Goal: Check status: Check status

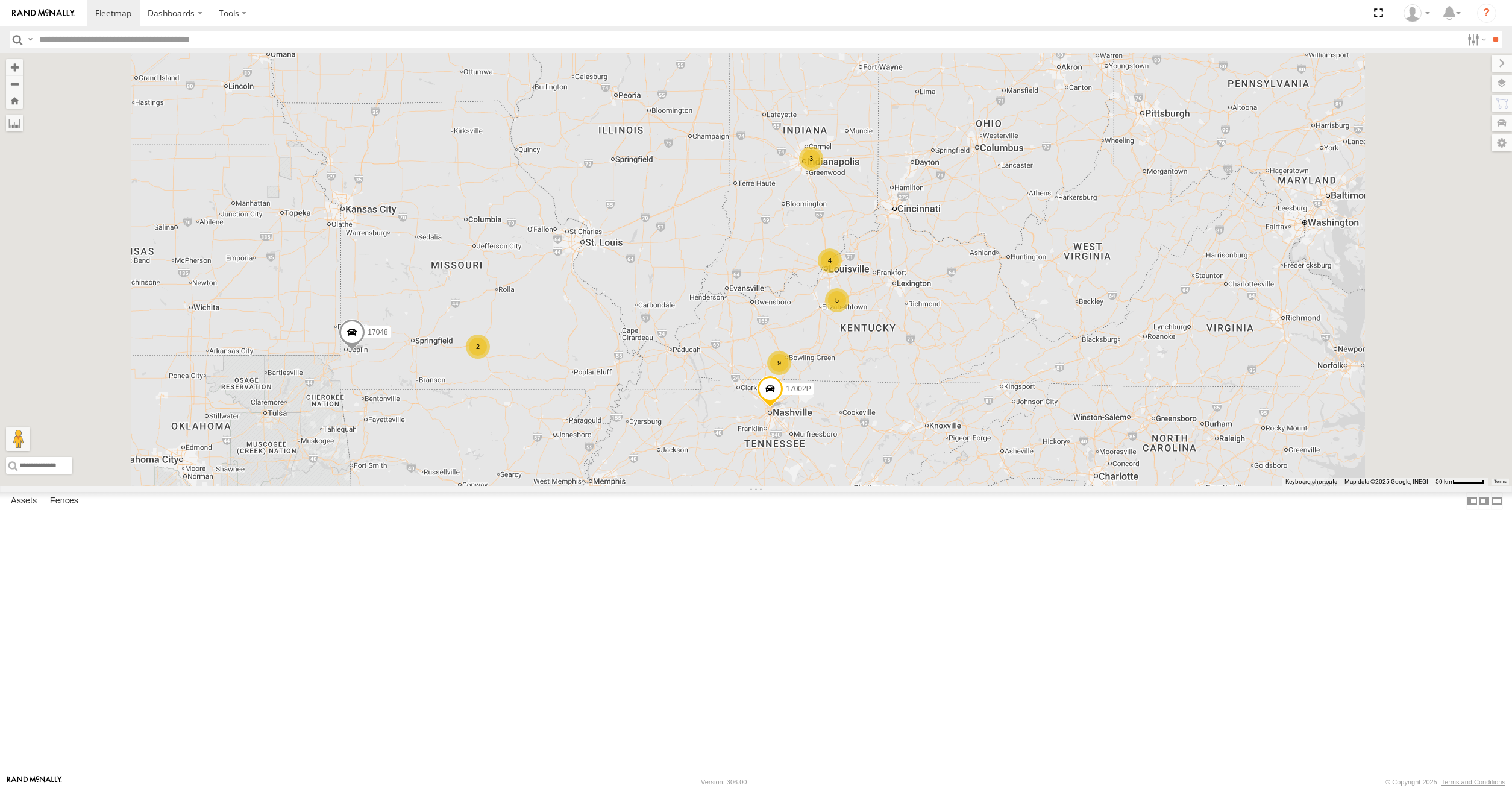
drag, startPoint x: 122, startPoint y: 31, endPoint x: 120, endPoint y: 38, distance: 7.3
click at [121, 32] on header "Search Query Asset ID Asset Label Registration Manufacturer Model VIN Job ID" at bounding box center [756, 39] width 1512 height 27
click at [120, 38] on input "text" at bounding box center [748, 39] width 1428 height 18
type input "******"
click at [1489, 31] on input "**" at bounding box center [1495, 39] width 14 height 18
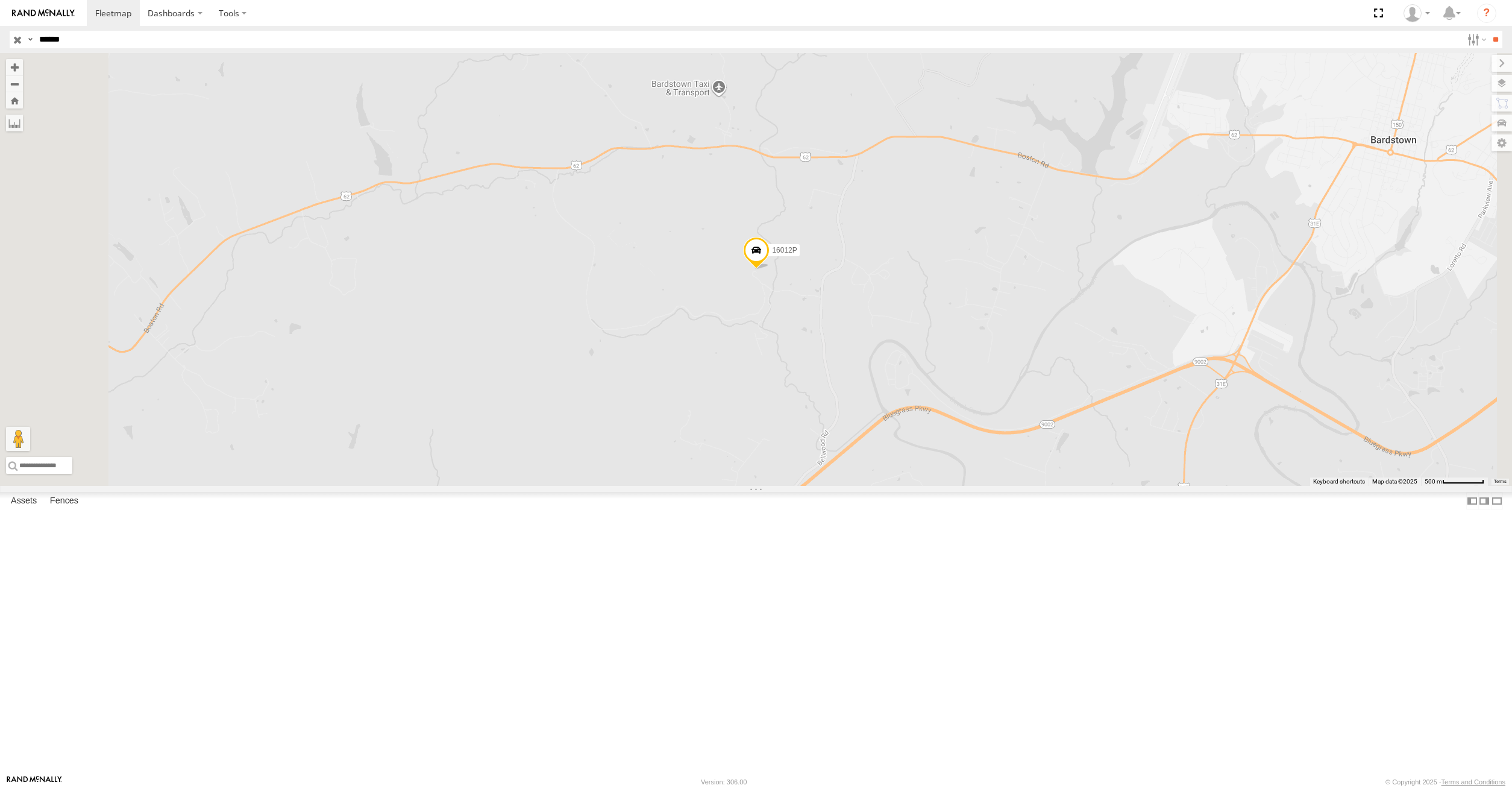
click at [21, 39] on input "button" at bounding box center [17, 39] width 16 height 18
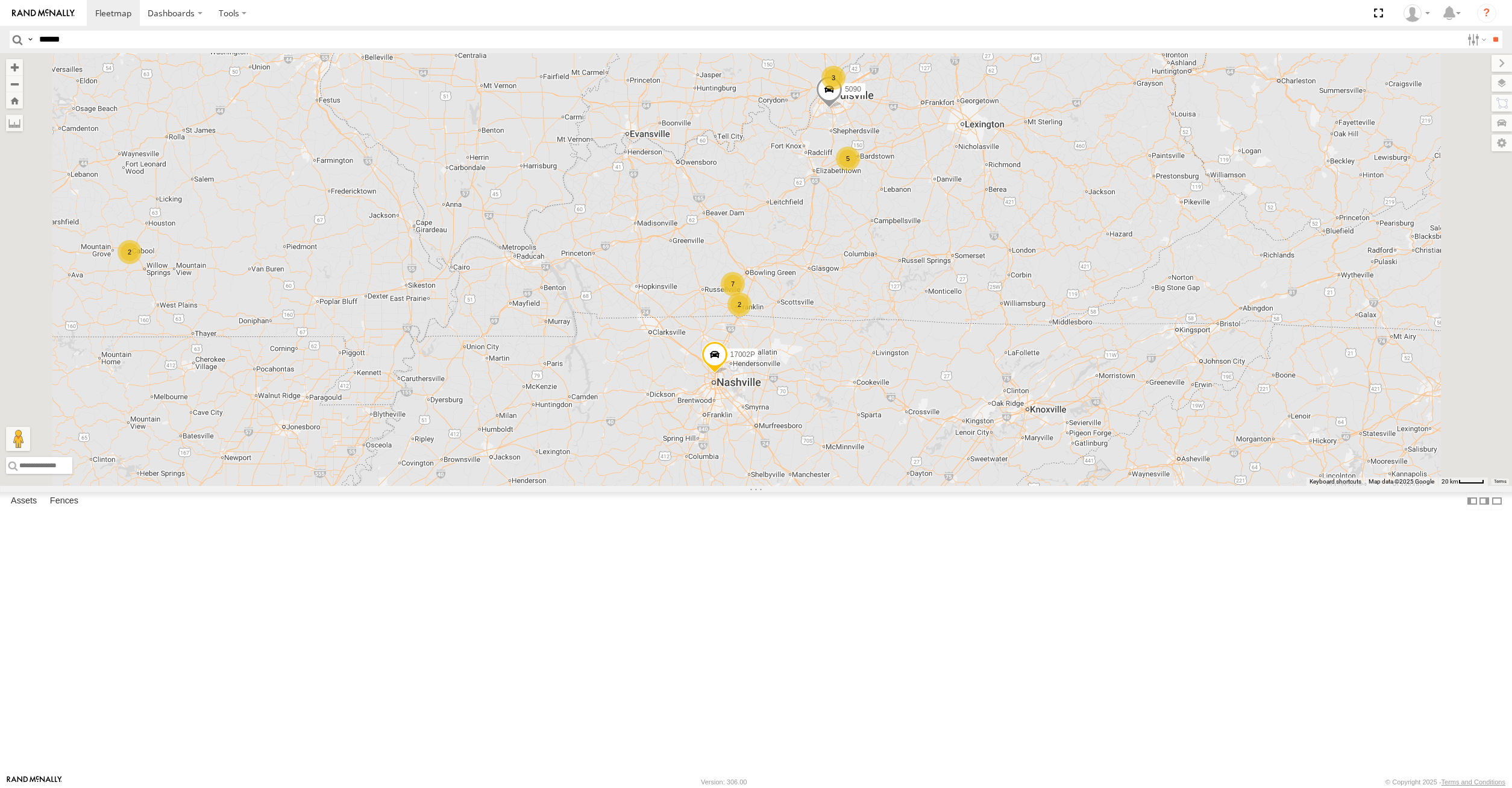
drag, startPoint x: 957, startPoint y: 296, endPoint x: 932, endPoint y: 326, distance: 39.1
click at [932, 326] on div "17048 17002P 5090 5 2 3 7 2" at bounding box center [756, 269] width 1512 height 433
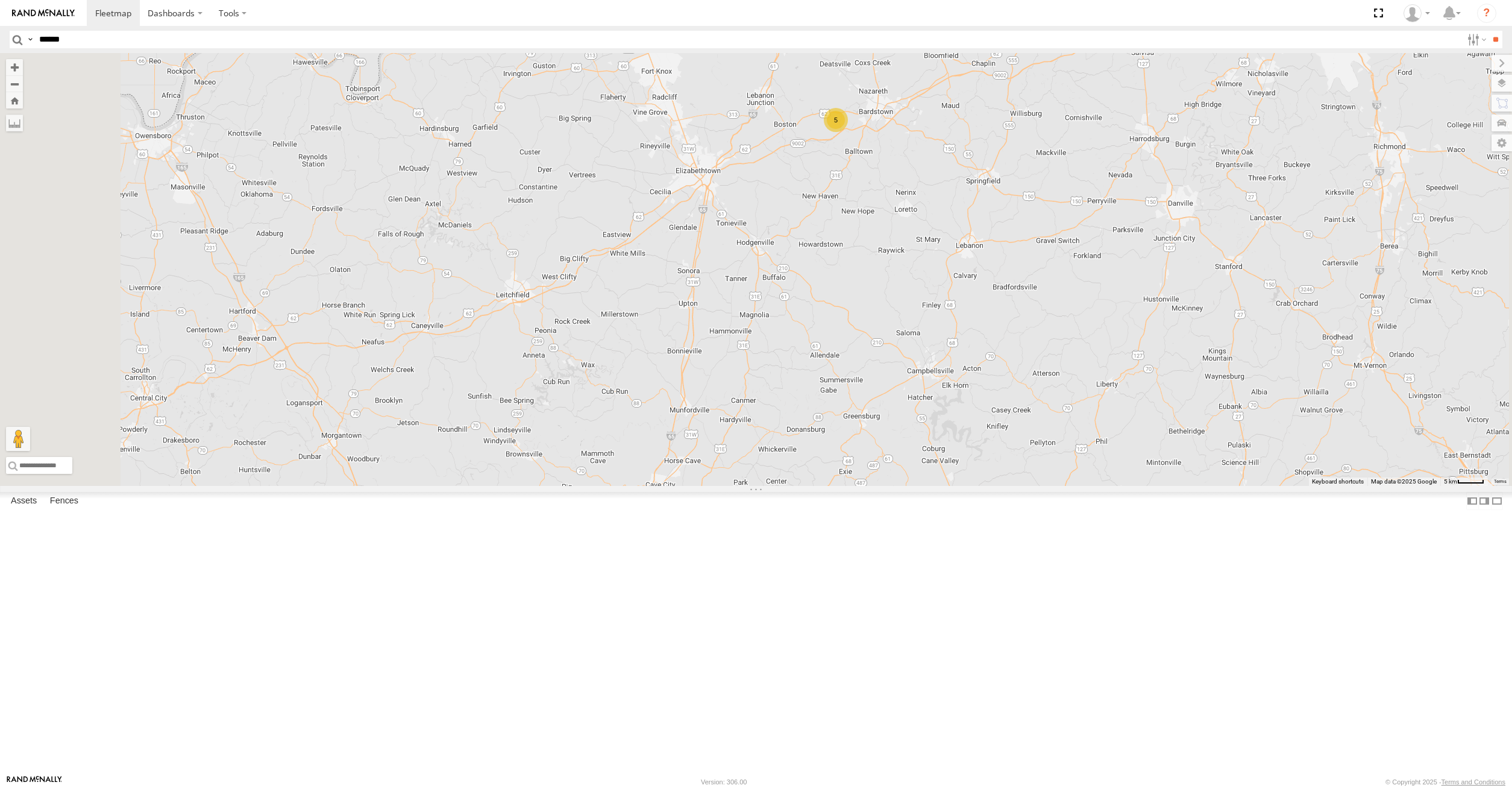
click at [848, 132] on div "5" at bounding box center [836, 120] width 24 height 24
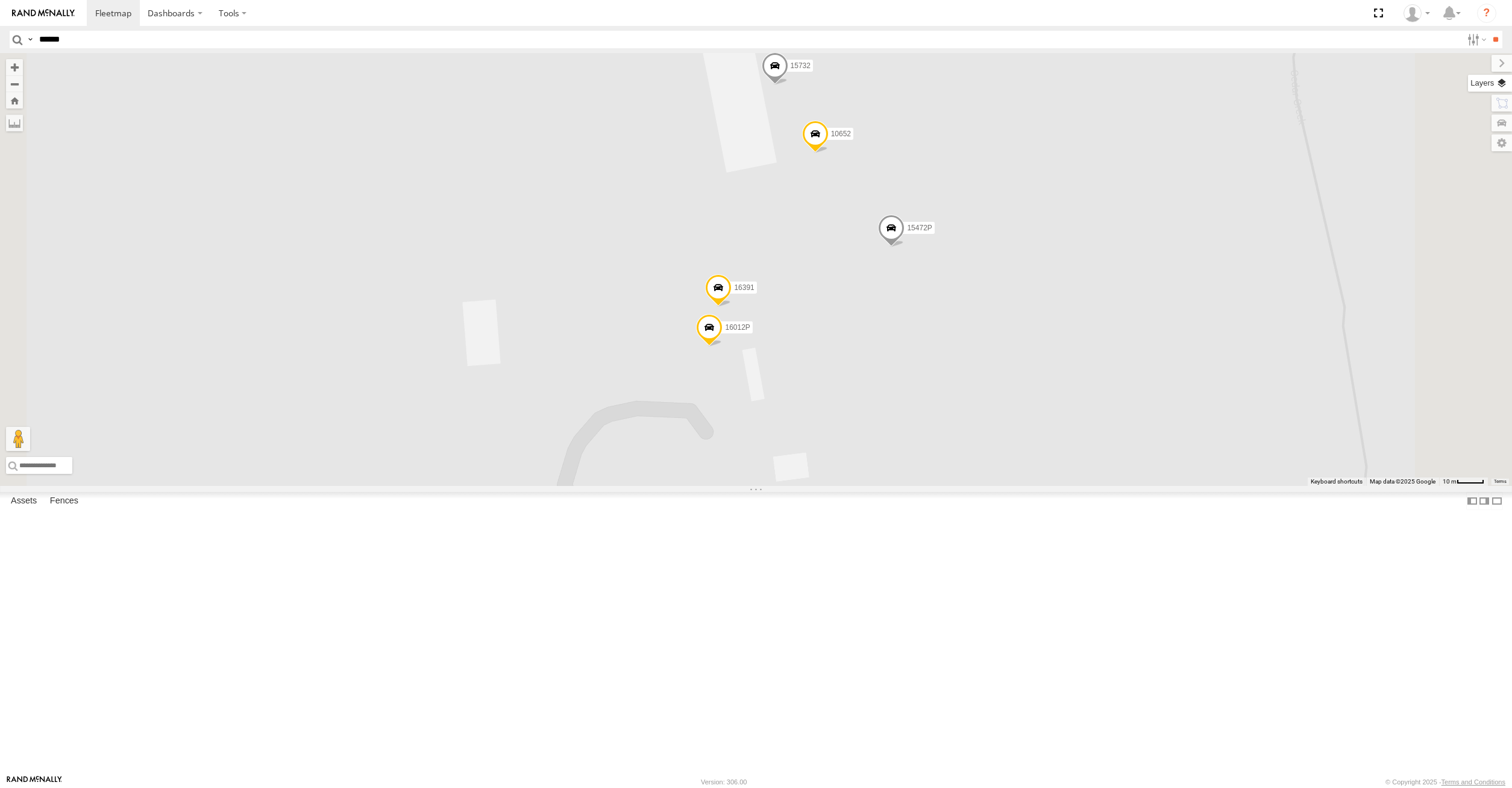
click at [1495, 88] on label at bounding box center [1490, 84] width 44 height 17
click at [0, 0] on label at bounding box center [0, 0] width 0 height 0
click at [0, 0] on span "Satellite" at bounding box center [0, 0] width 0 height 0
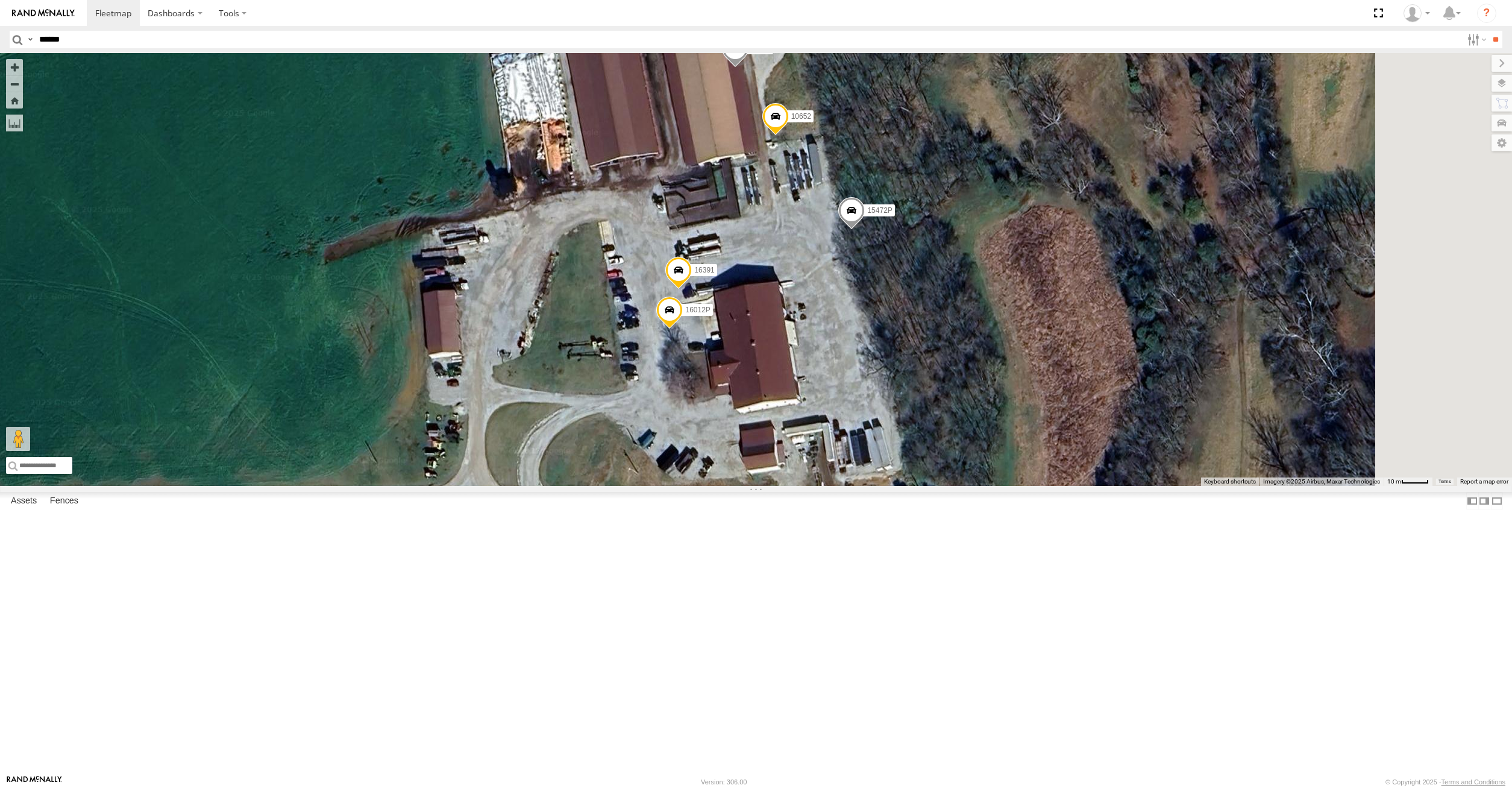
drag, startPoint x: 937, startPoint y: 416, endPoint x: 896, endPoint y: 397, distance: 45.2
click at [896, 397] on div "17048 17002P 5090 15628p 15906P 10652 15732 16391 16012P 15472P" at bounding box center [756, 269] width 1512 height 433
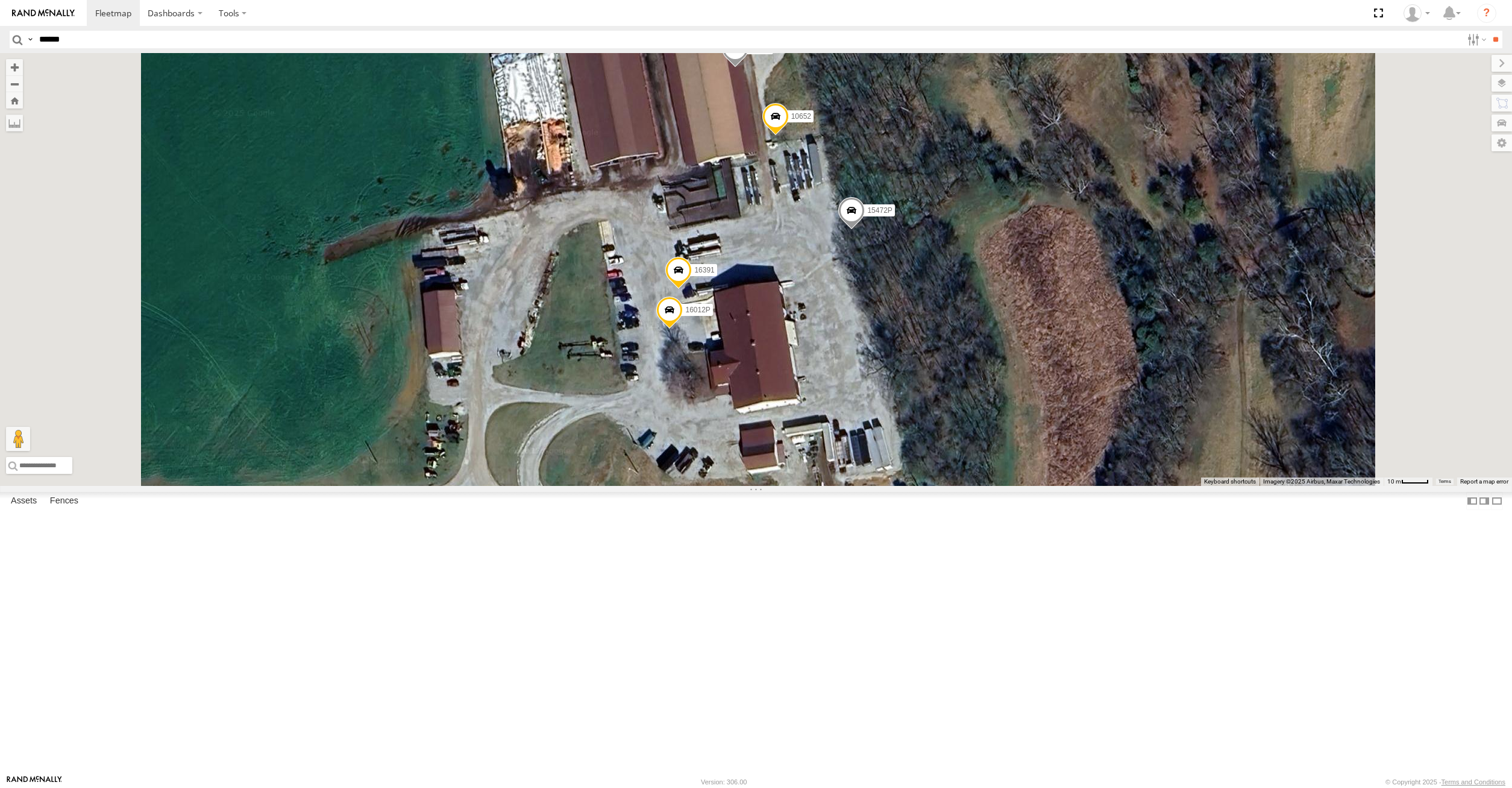
click at [692, 290] on span at bounding box center [678, 273] width 27 height 32
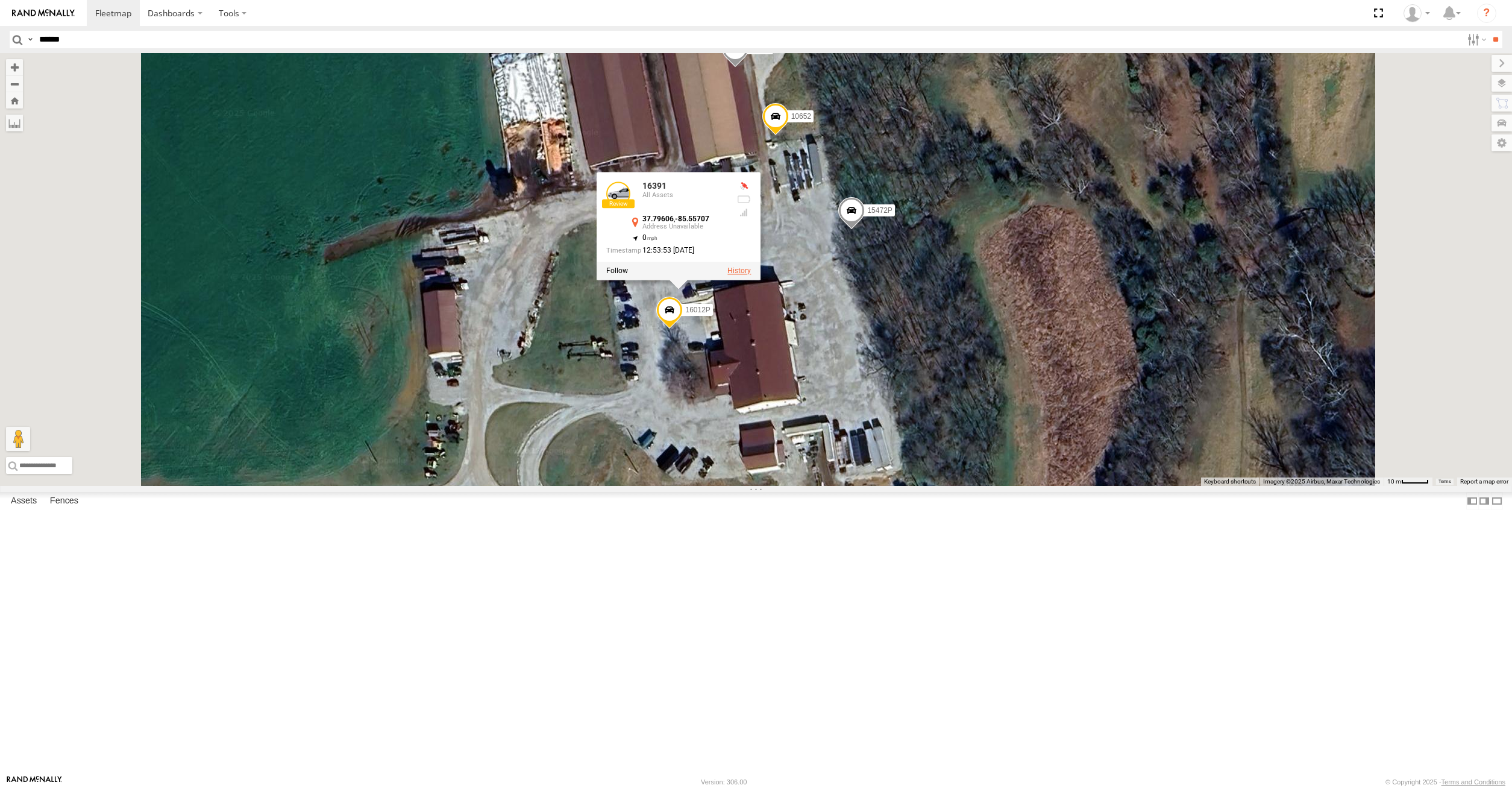
click at [751, 276] on label at bounding box center [739, 271] width 23 height 8
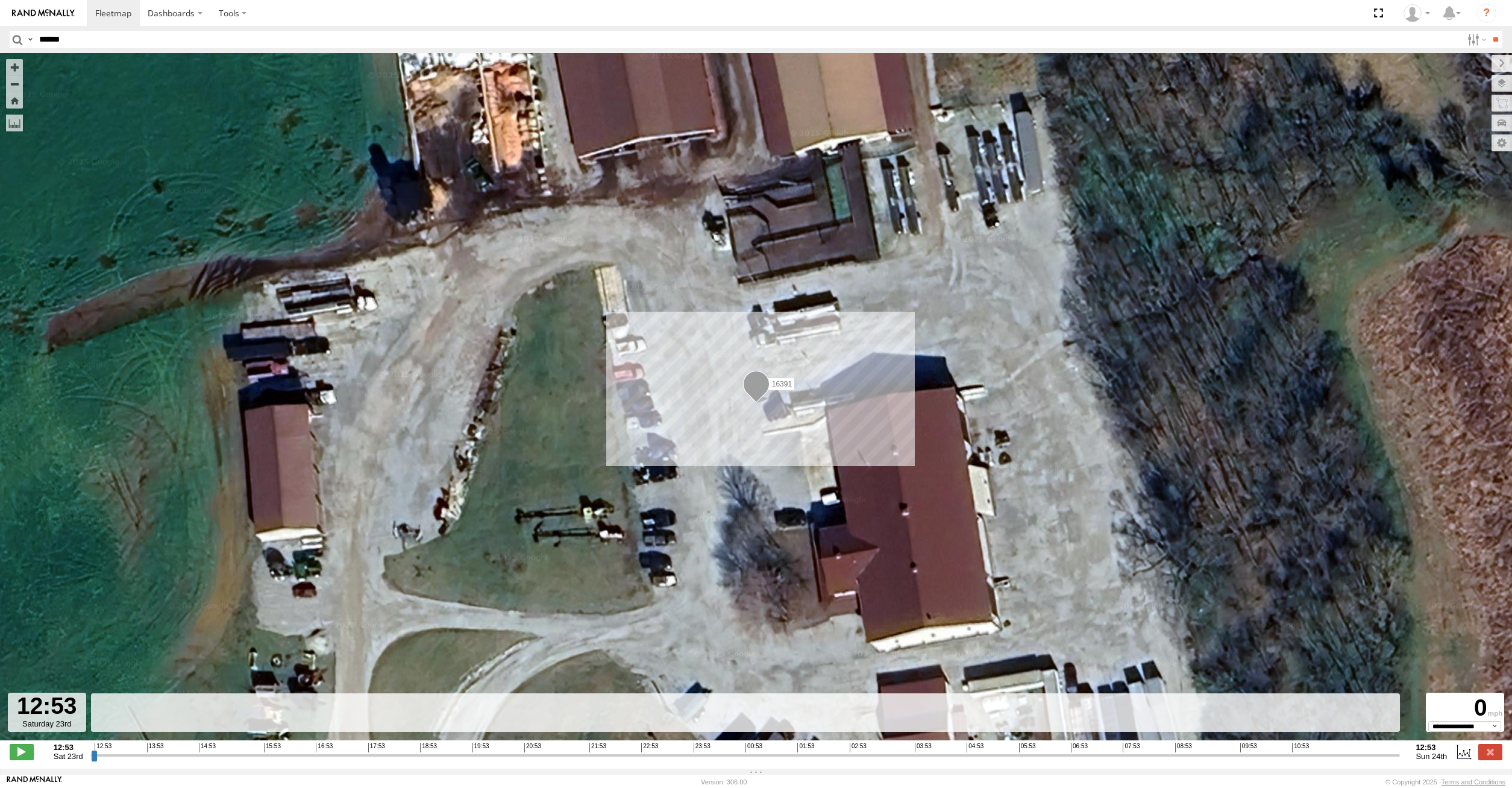
click at [64, 752] on strong "12:53" at bounding box center [69, 747] width 30 height 9
click at [70, 761] on span "Sat 23rd" at bounding box center [69, 756] width 30 height 9
drag, startPoint x: 92, startPoint y: 760, endPoint x: 16, endPoint y: 761, distance: 76.0
click at [91, 761] on input "range" at bounding box center [745, 755] width 1310 height 11
click at [24, 757] on span at bounding box center [21, 751] width 24 height 16
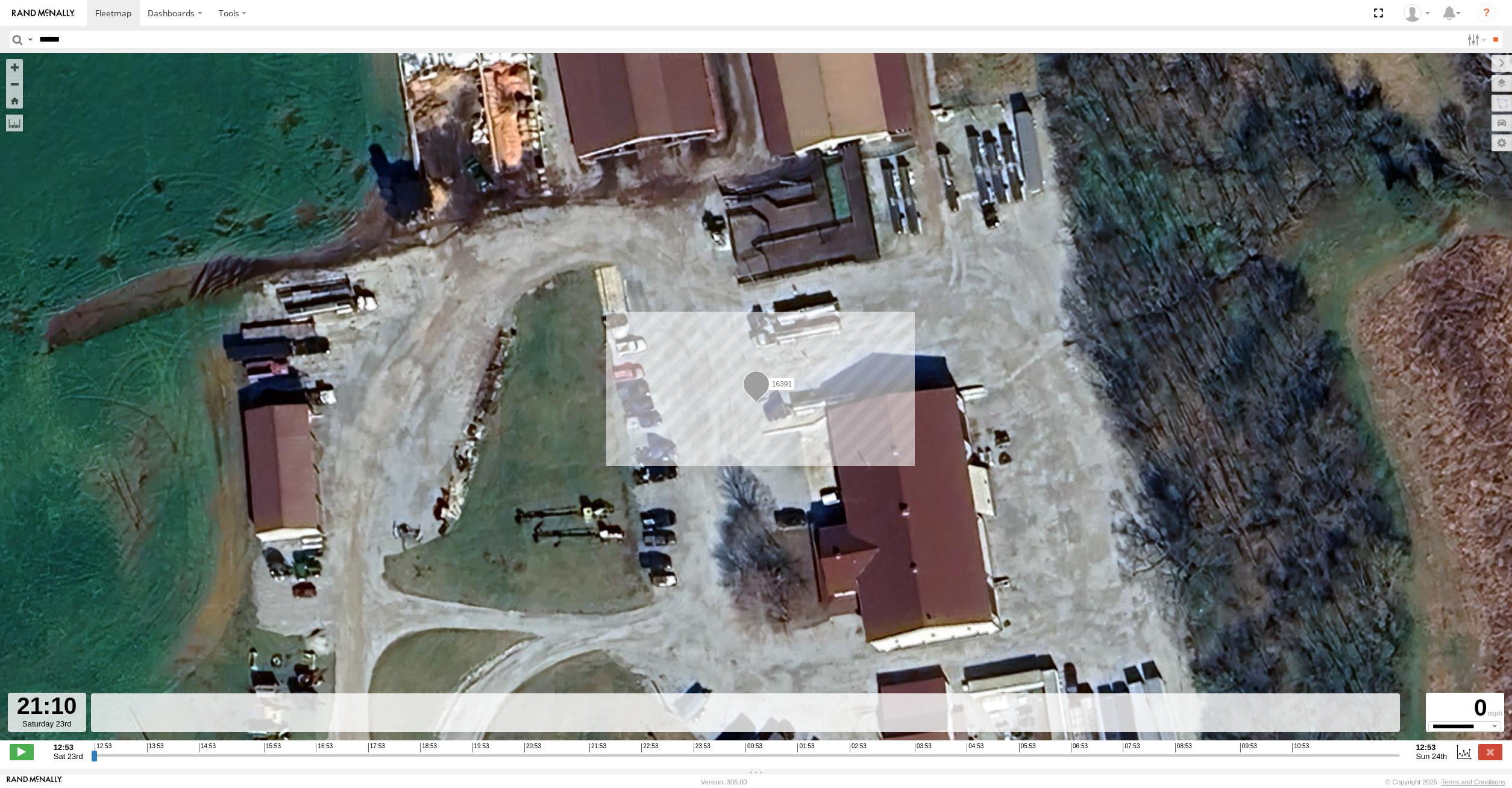
drag, startPoint x: 94, startPoint y: 763, endPoint x: 543, endPoint y: 757, distance: 449.0
click at [543, 757] on input "range" at bounding box center [745, 755] width 1310 height 11
drag, startPoint x: 543, startPoint y: 757, endPoint x: 1034, endPoint y: 749, distance: 491.1
click at [996, 751] on input "range" at bounding box center [745, 755] width 1310 height 11
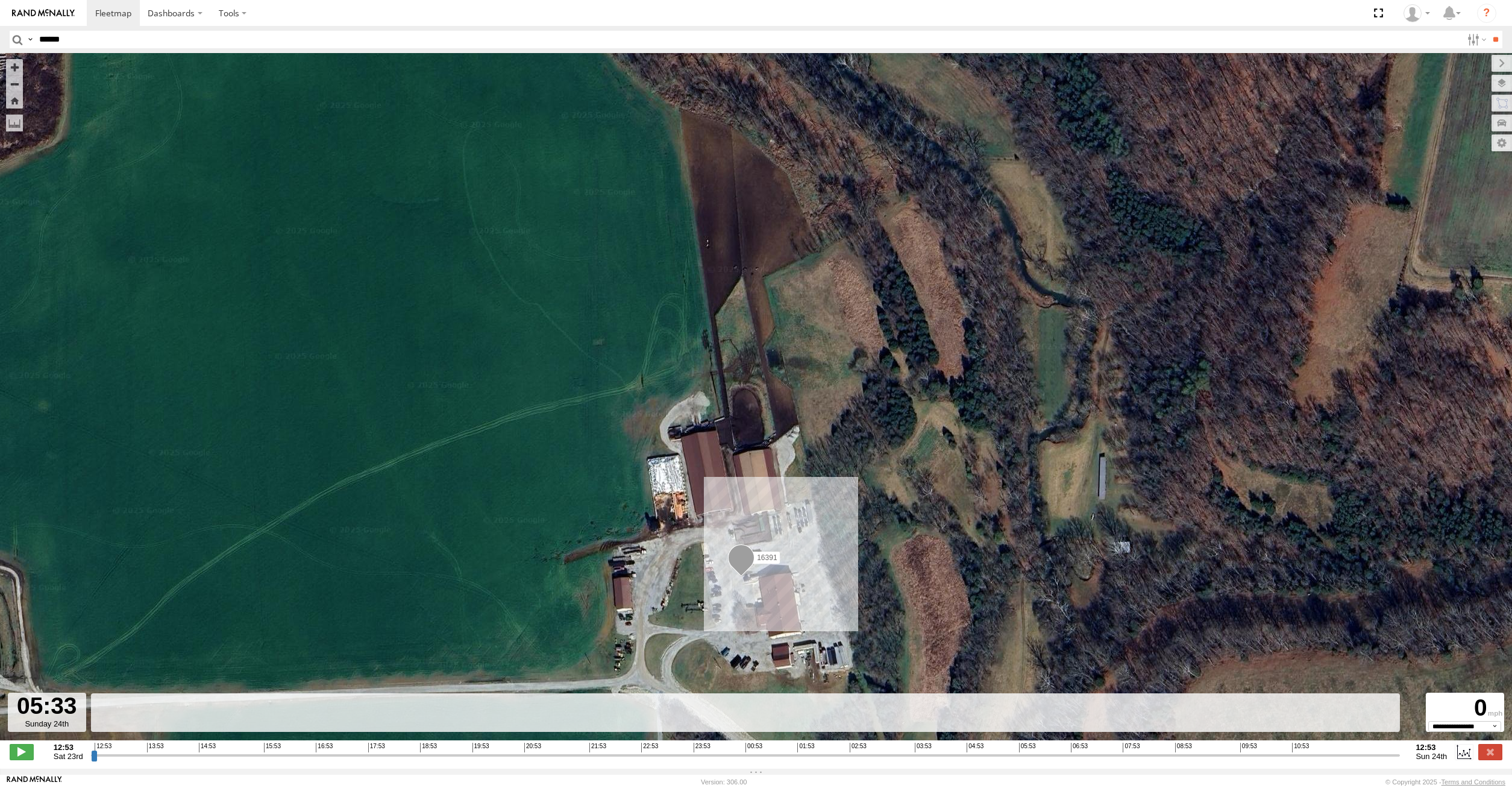
click at [37, 721] on div at bounding box center [46, 712] width 78 height 39
click at [18, 753] on span at bounding box center [21, 751] width 24 height 16
drag, startPoint x: 101, startPoint y: 760, endPoint x: 44, endPoint y: 761, distance: 57.0
type input "**********"
click at [91, 761] on input "range" at bounding box center [745, 755] width 1310 height 11
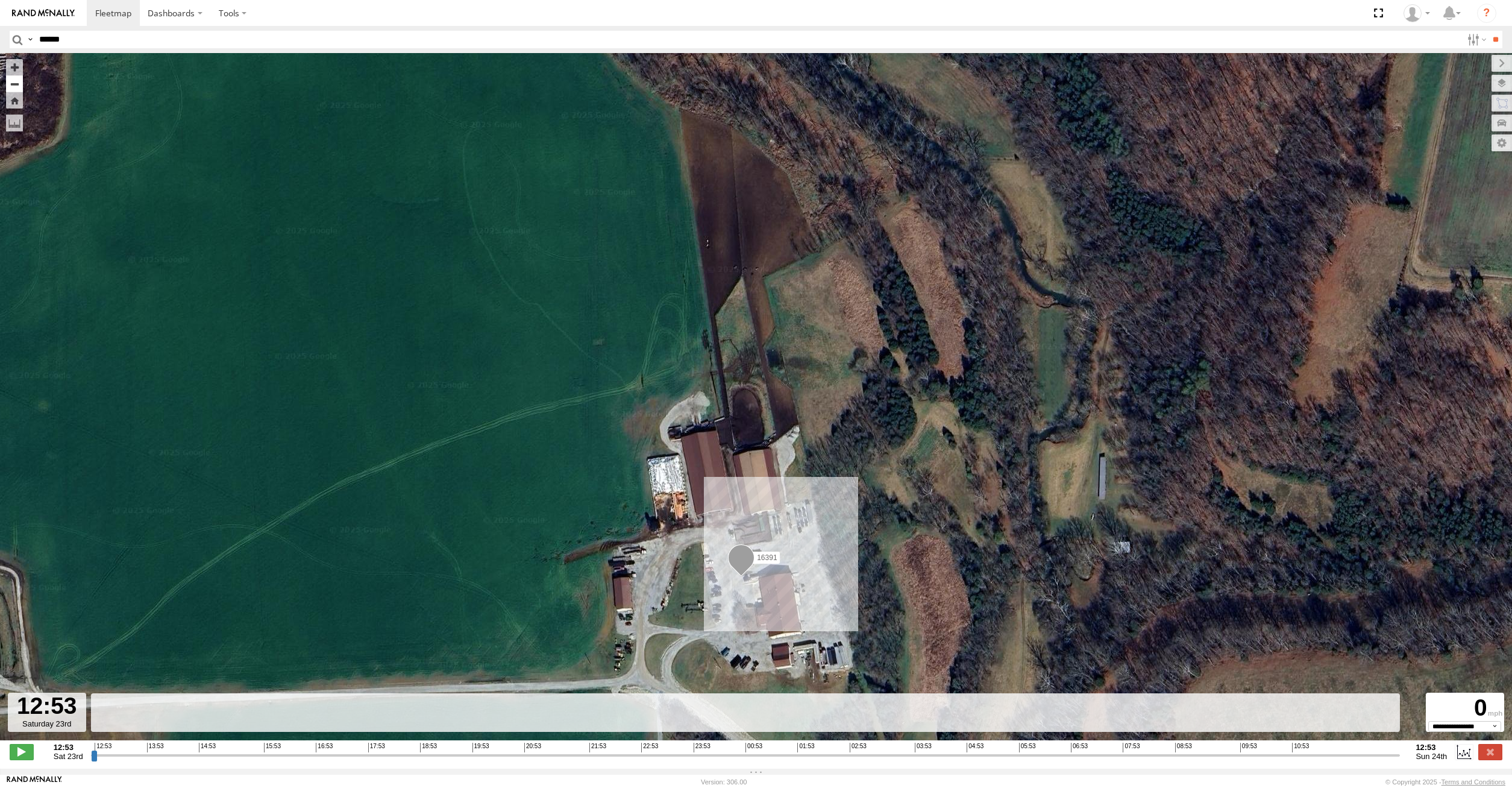
click at [15, 90] on button "Zoom out" at bounding box center [14, 84] width 17 height 17
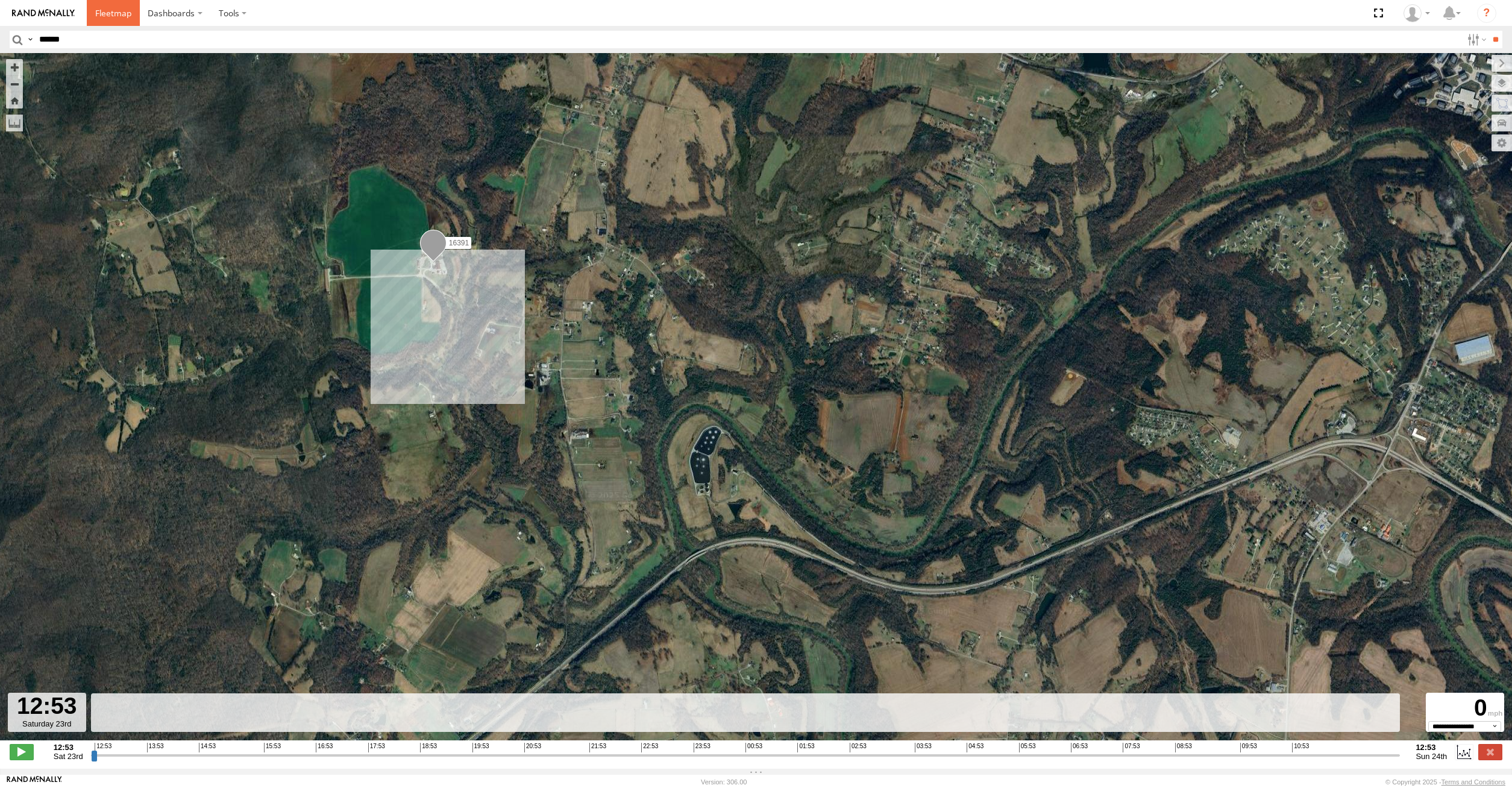
click at [118, 12] on span at bounding box center [113, 13] width 36 height 11
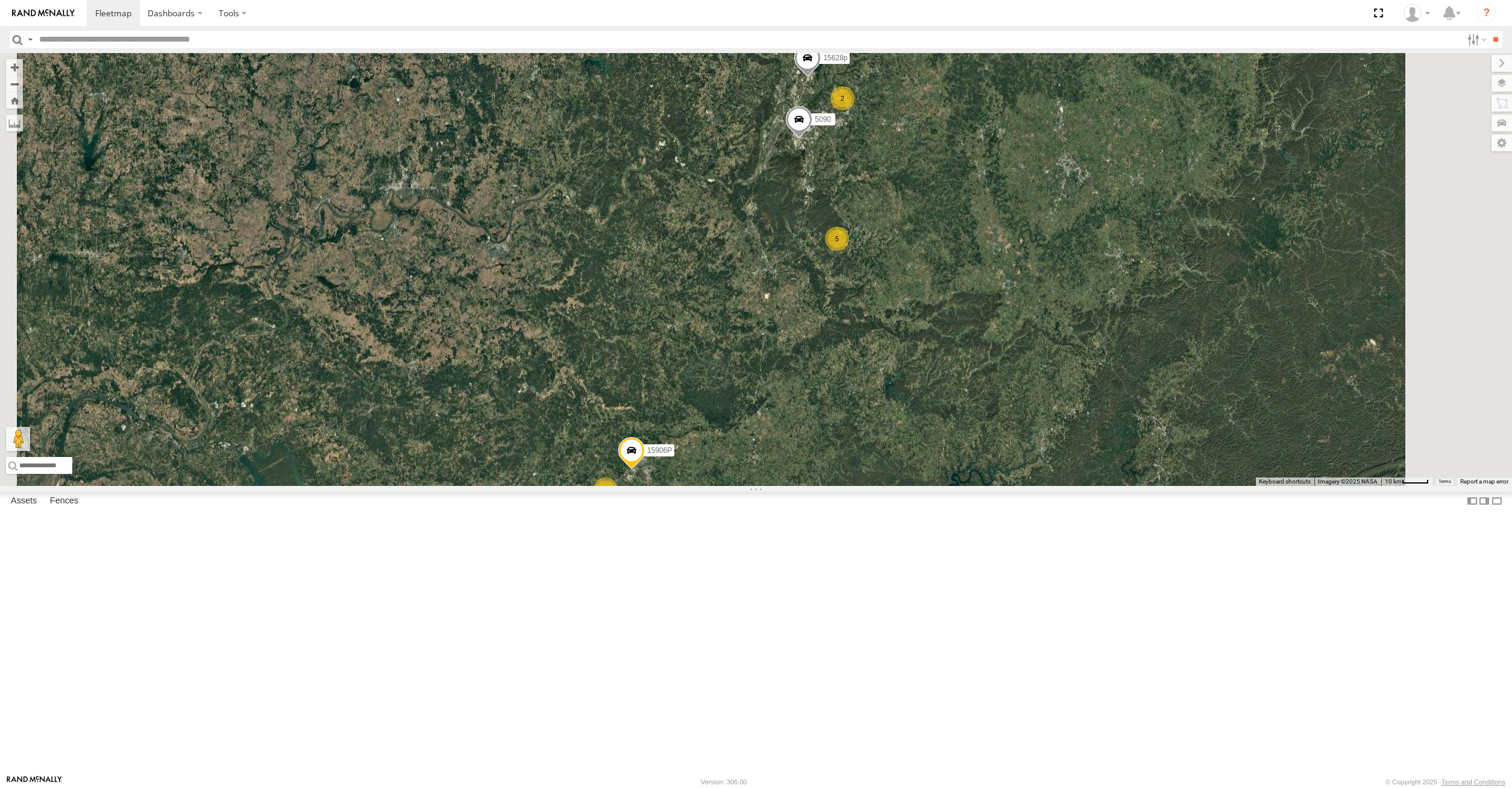
click at [849, 251] on div "5" at bounding box center [837, 239] width 24 height 24
